Goal: Information Seeking & Learning: Check status

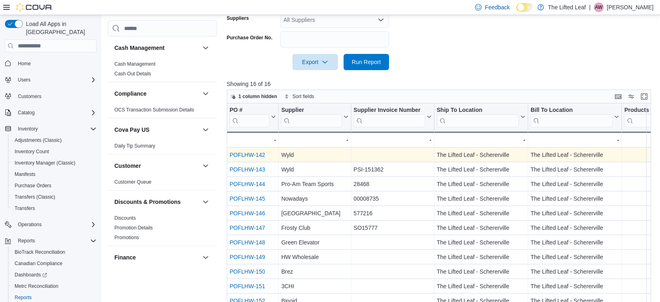
scroll to position [1, 0]
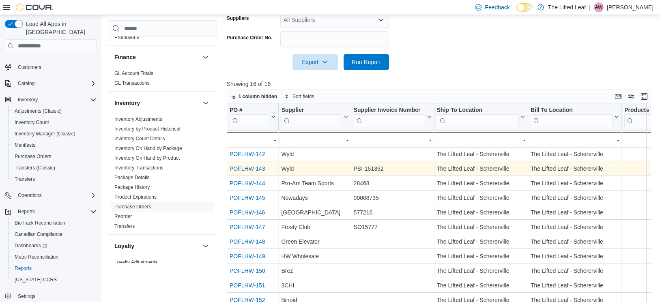
click at [259, 172] on link "POFLHW-143" at bounding box center [248, 169] width 36 height 6
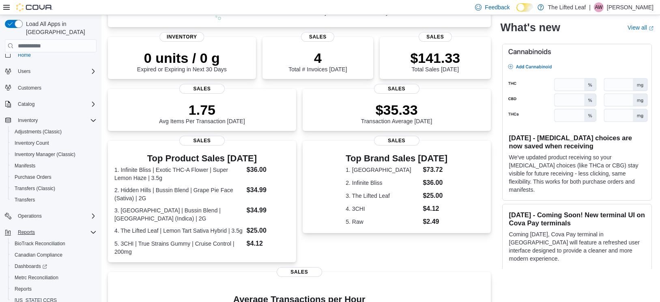
scroll to position [29, 0]
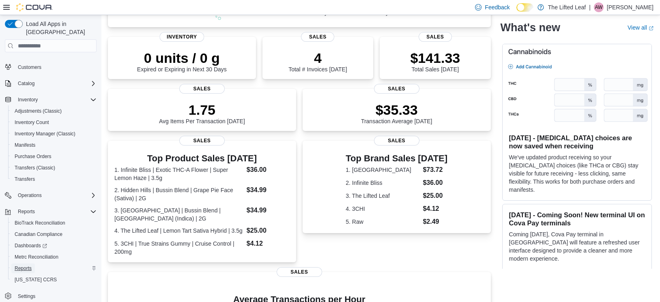
click at [28, 265] on span "Reports" at bounding box center [23, 268] width 17 height 6
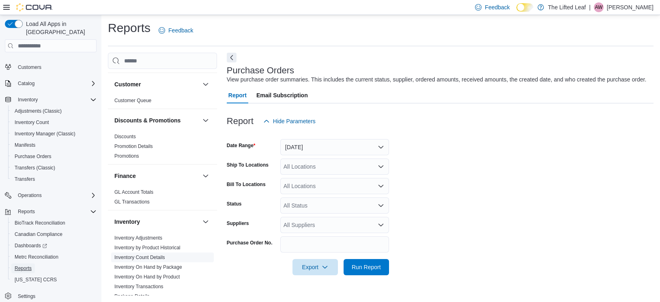
scroll to position [168, 0]
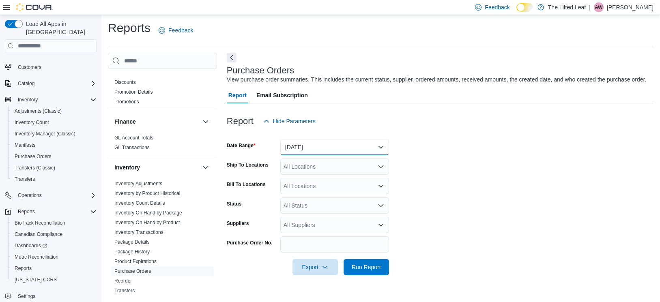
click at [353, 155] on button "Yesterday" at bounding box center [334, 147] width 109 height 16
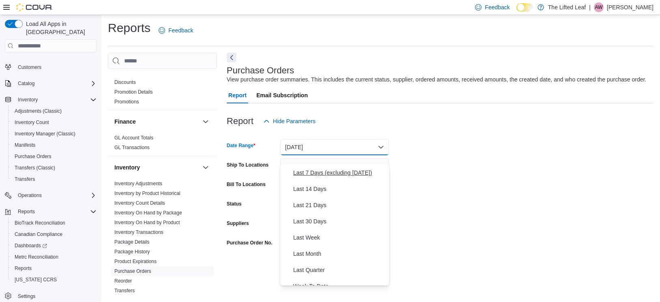
scroll to position [65, 0]
click at [336, 251] on span "Last Month" at bounding box center [339, 253] width 93 height 10
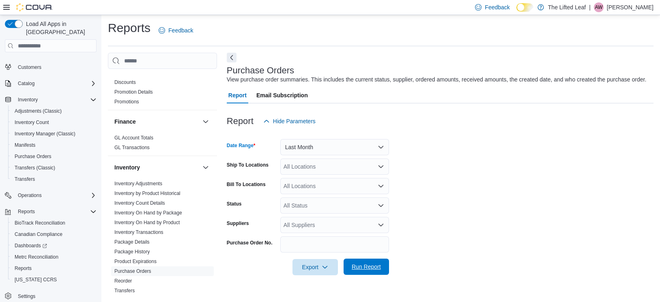
click at [369, 275] on span "Run Report" at bounding box center [367, 267] width 36 height 16
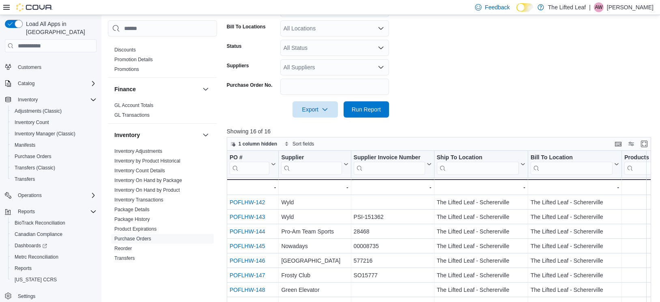
scroll to position [243, 0]
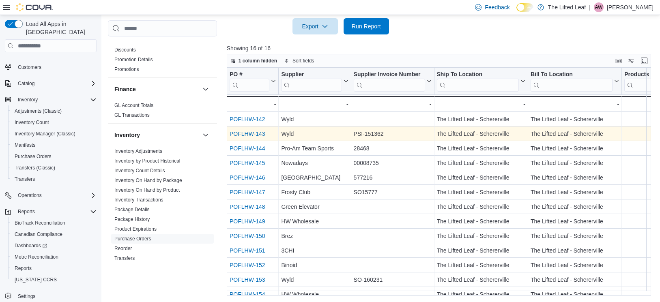
click at [246, 137] on link "POFLHW-143" at bounding box center [248, 134] width 36 height 6
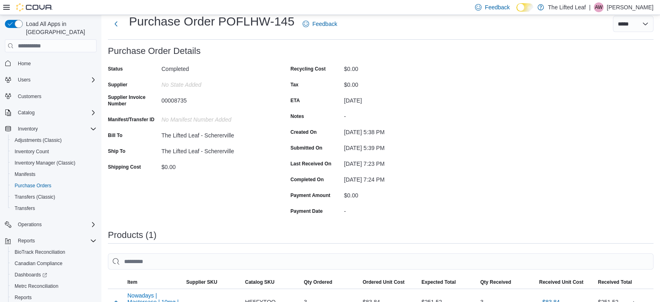
scroll to position [160, 0]
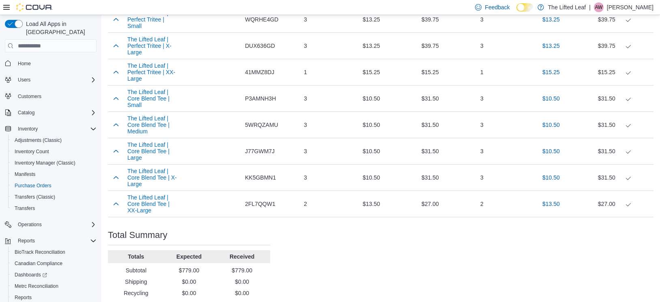
scroll to position [666, 0]
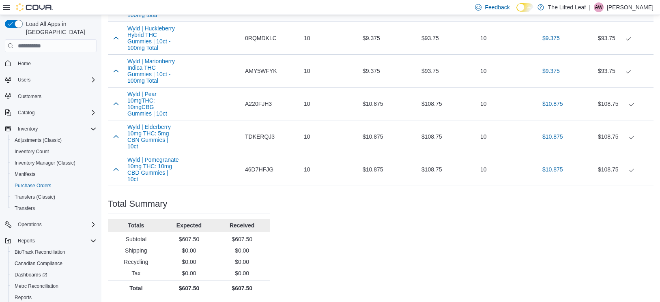
scroll to position [328, 0]
